Goal: Task Accomplishment & Management: Use online tool/utility

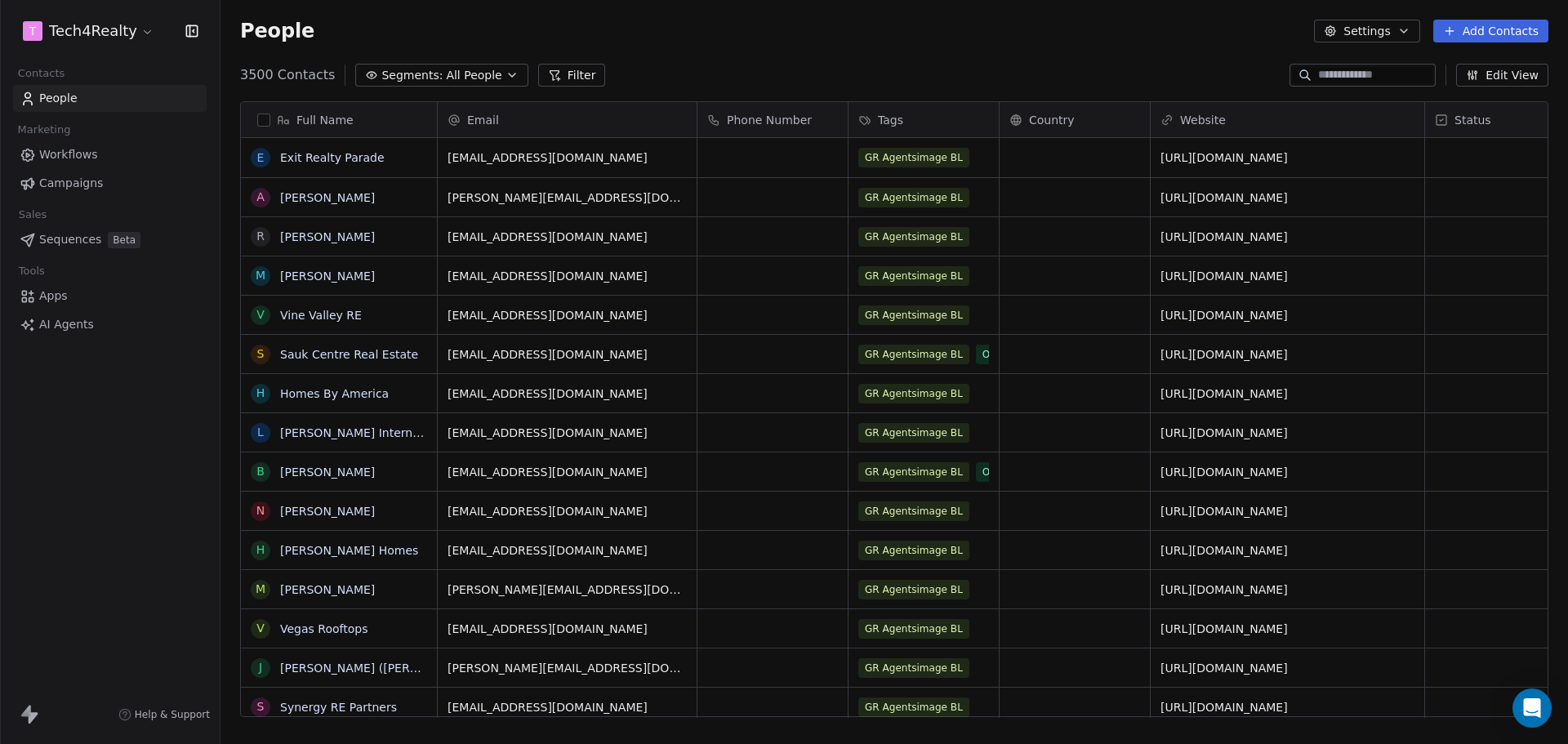
scroll to position [642, 1335]
click at [52, 188] on span "Campaigns" at bounding box center [71, 184] width 64 height 17
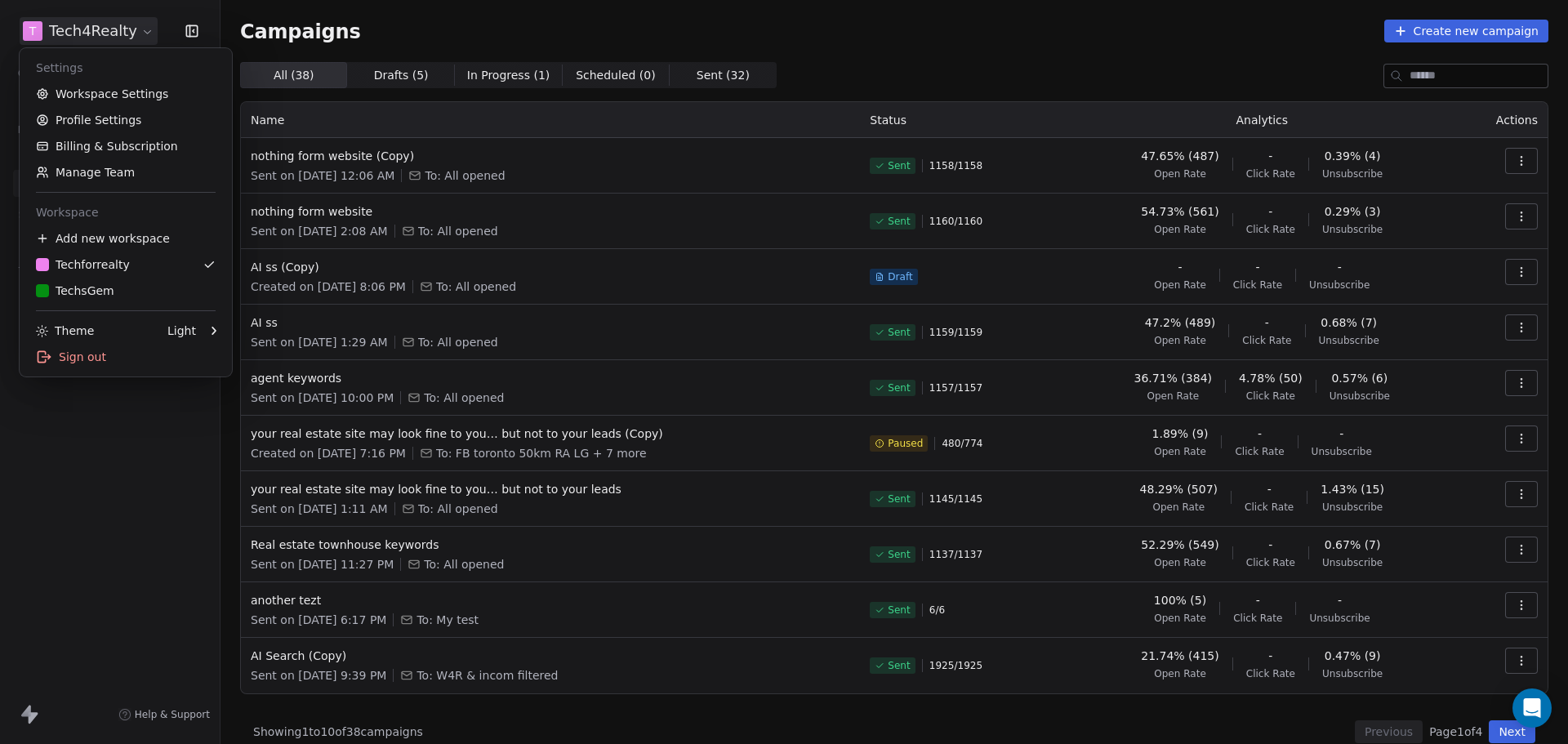
click at [103, 32] on html "T Tech4Realty Contacts People Marketing Workflows Campaigns Sales Sequences Bet…" at bounding box center [784, 372] width 1568 height 744
click at [108, 285] on div "TechsGem" at bounding box center [125, 290] width 179 height 16
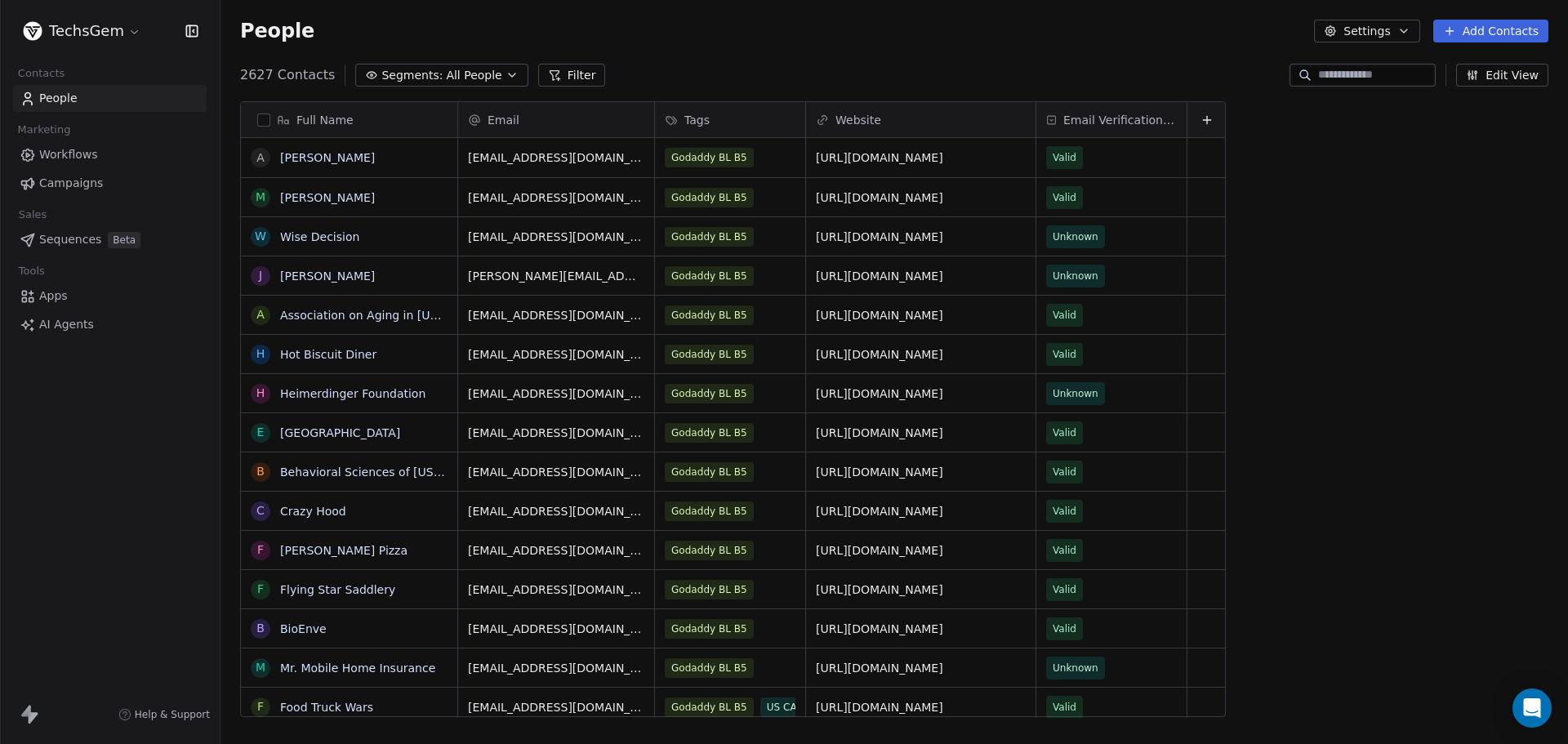
scroll to position [642, 1335]
click at [65, 183] on span "Campaigns" at bounding box center [71, 184] width 64 height 17
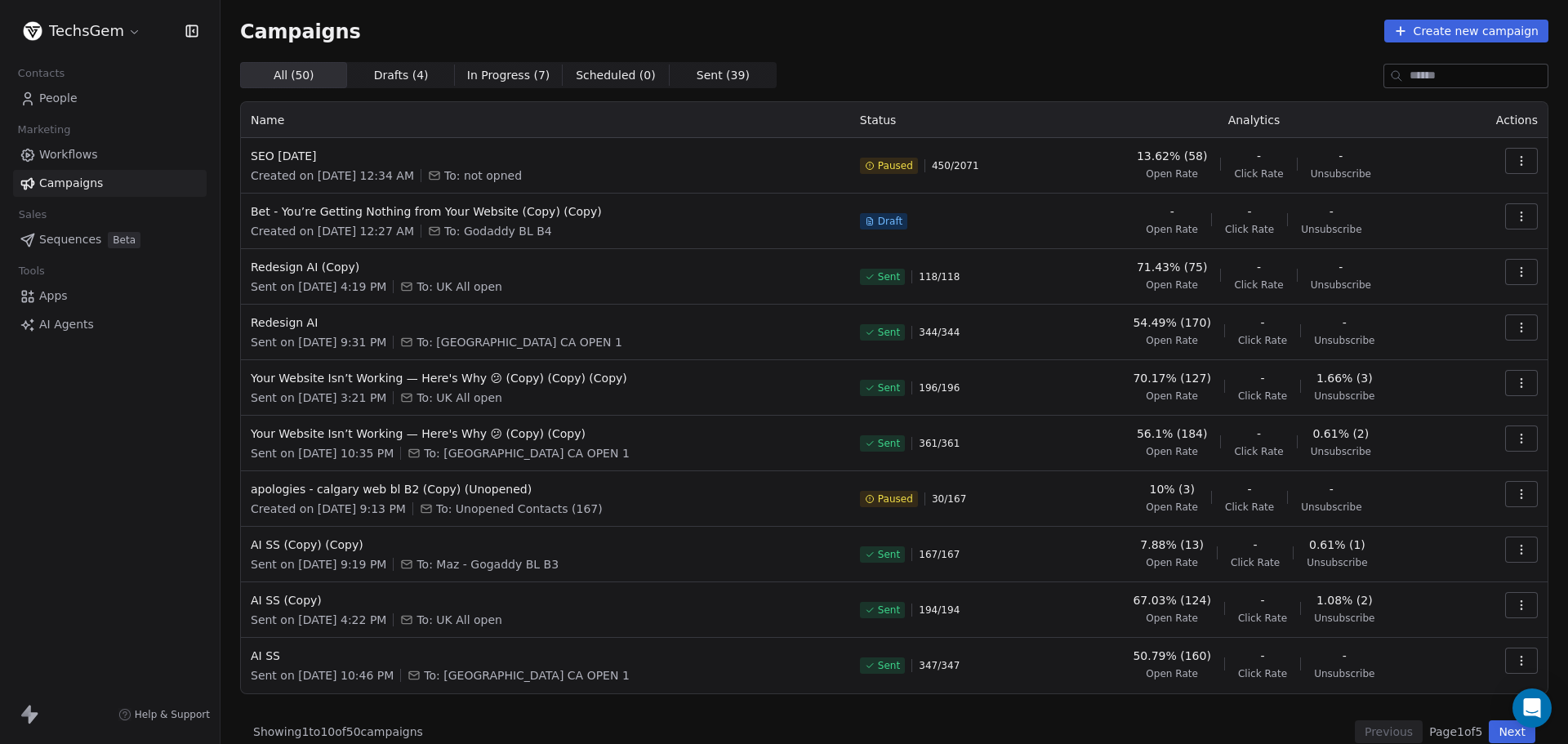
click at [1003, 12] on div "Campaigns Create new campaign All ( 50 ) All ( 50 ) Drafts ( 4 ) Drafts ( 4 ) I…" at bounding box center [894, 381] width 1347 height 763
click at [329, 158] on span "SEO [DATE]" at bounding box center [545, 156] width 590 height 16
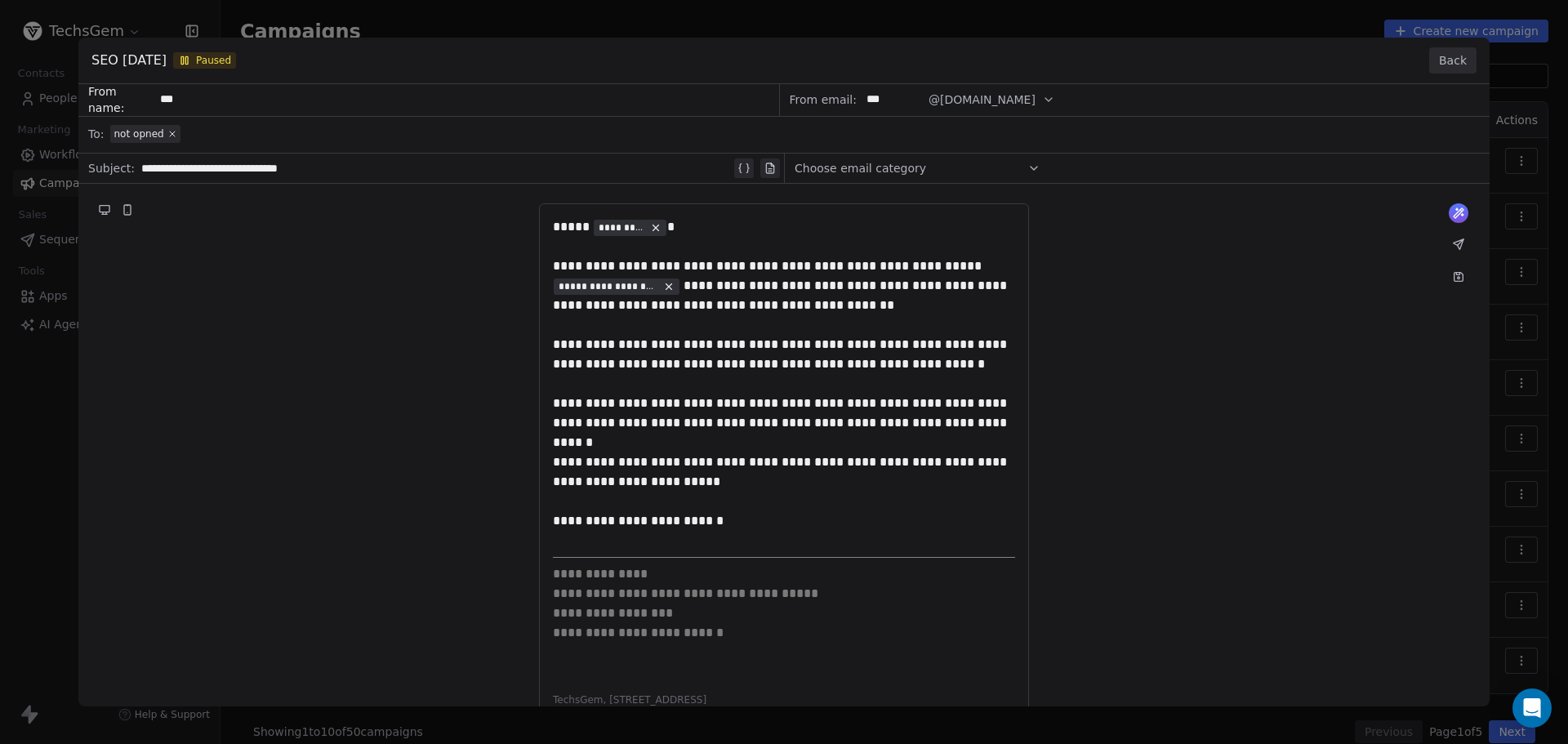
click at [1445, 51] on button "Back" at bounding box center [1452, 61] width 48 height 26
